Goal: Task Accomplishment & Management: Manage account settings

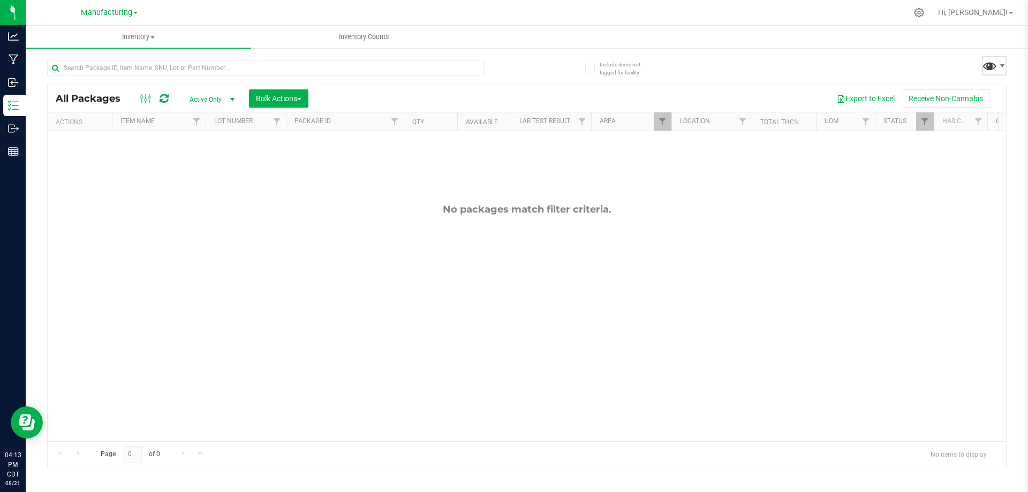
click at [992, 63] on span at bounding box center [990, 66] width 16 height 16
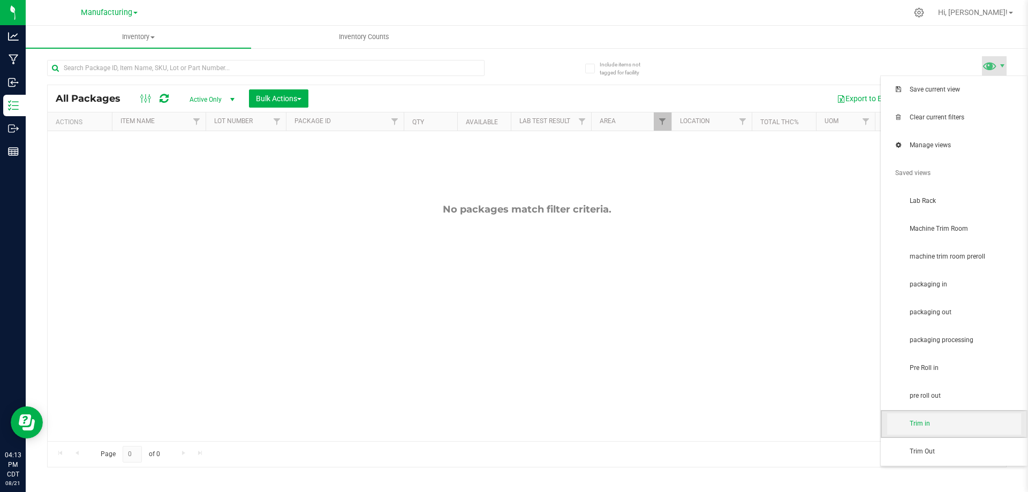
click at [938, 424] on span "Trim in" at bounding box center [965, 423] width 111 height 9
click at [988, 69] on span at bounding box center [990, 66] width 16 height 16
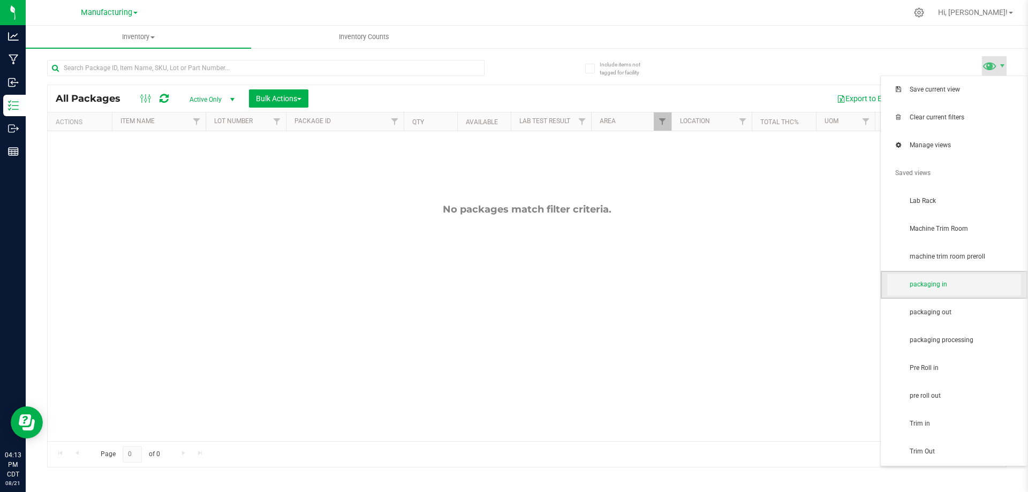
click at [963, 291] on span "packaging in" at bounding box center [954, 284] width 134 height 21
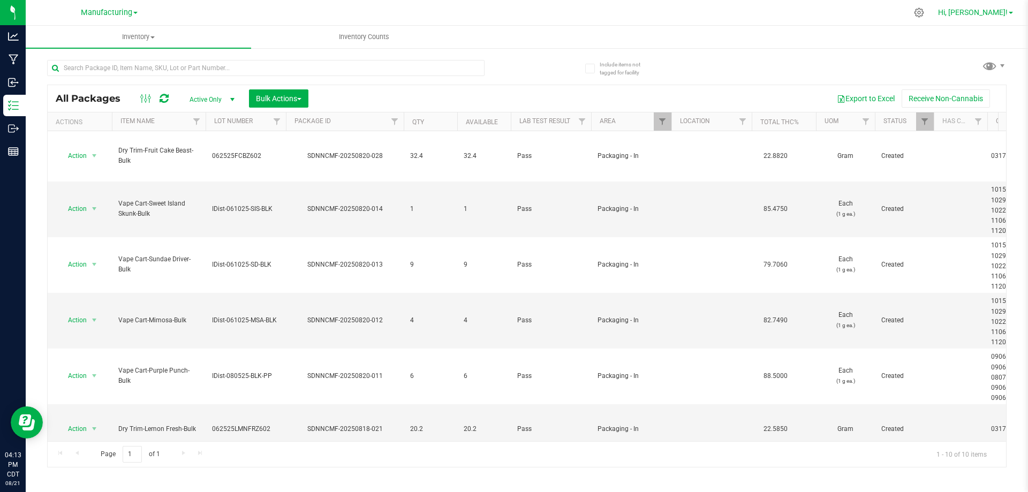
click at [993, 8] on span "Hi, [PERSON_NAME]!" at bounding box center [973, 12] width 70 height 9
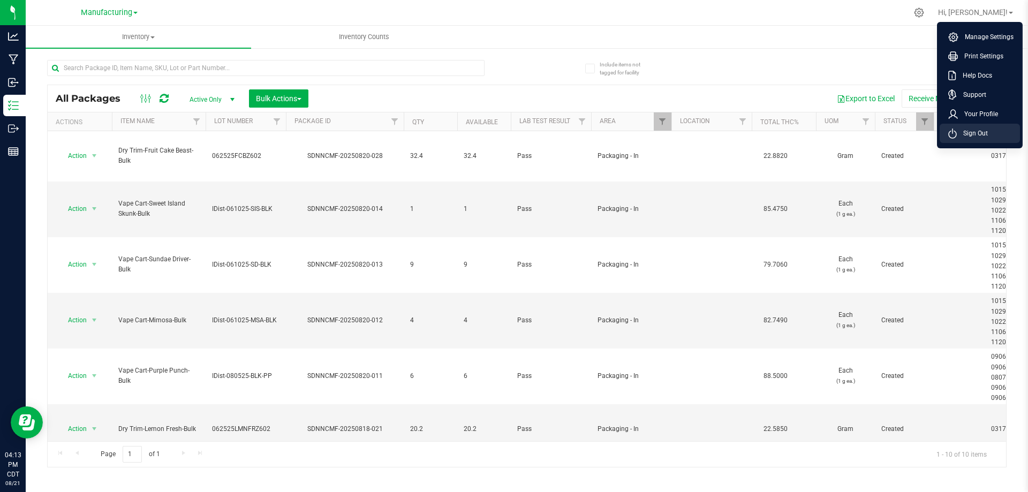
click at [958, 140] on li "Sign Out" at bounding box center [980, 133] width 80 height 19
